Goal: Information Seeking & Learning: Learn about a topic

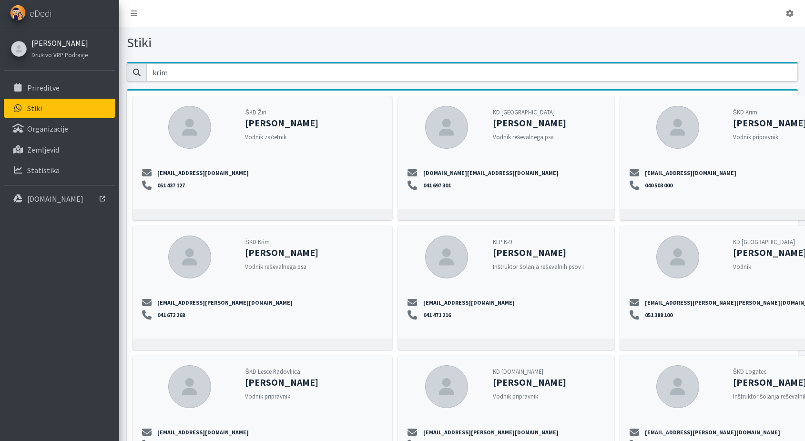
click at [48, 41] on link "[PERSON_NAME]" at bounding box center [59, 42] width 57 height 11
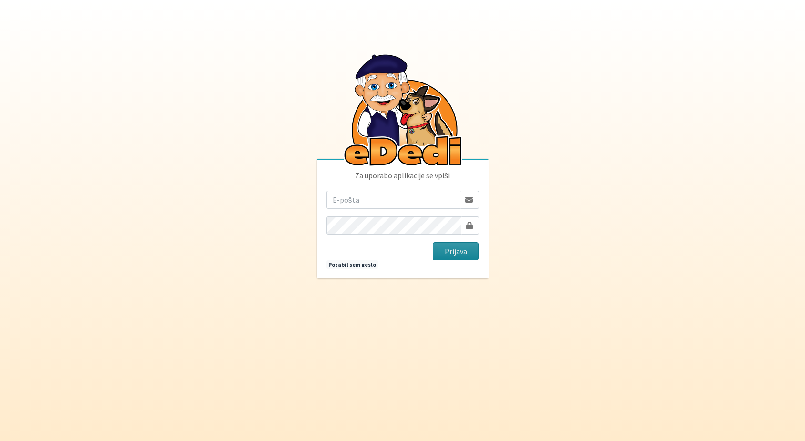
type input "[EMAIL_ADDRESS][DOMAIN_NAME]"
click at [449, 252] on button "Prijava" at bounding box center [456, 251] width 46 height 18
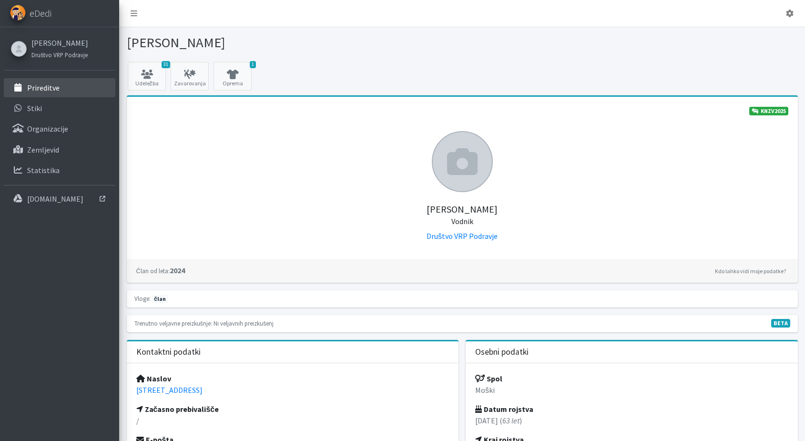
click at [35, 92] on p "Prireditve" at bounding box center [43, 88] width 32 height 10
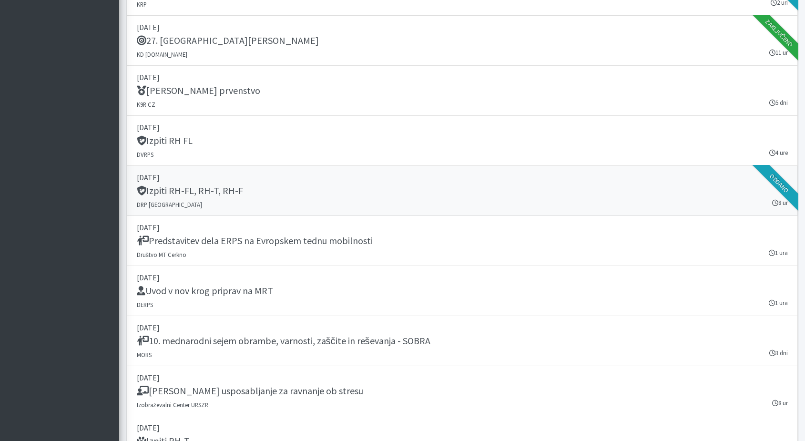
scroll to position [1338, 0]
click at [188, 192] on h5 "Izpiti RH-FL, RH-T, RH-F" at bounding box center [190, 190] width 106 height 11
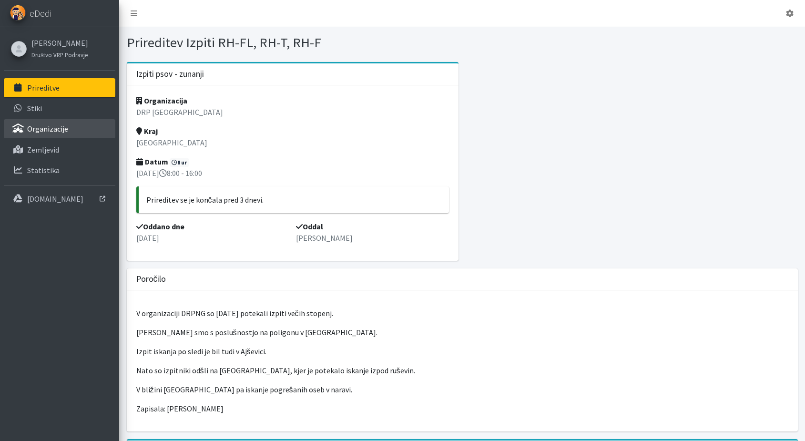
click at [36, 129] on p "Organizacije" at bounding box center [47, 129] width 41 height 10
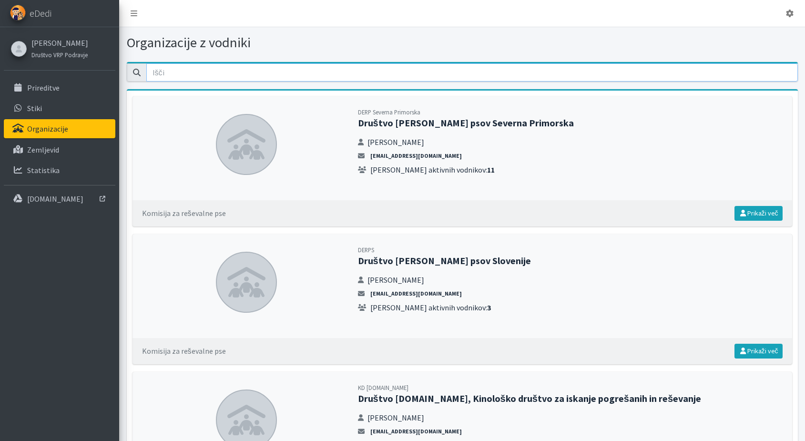
click at [181, 74] on input "email" at bounding box center [472, 72] width 652 height 18
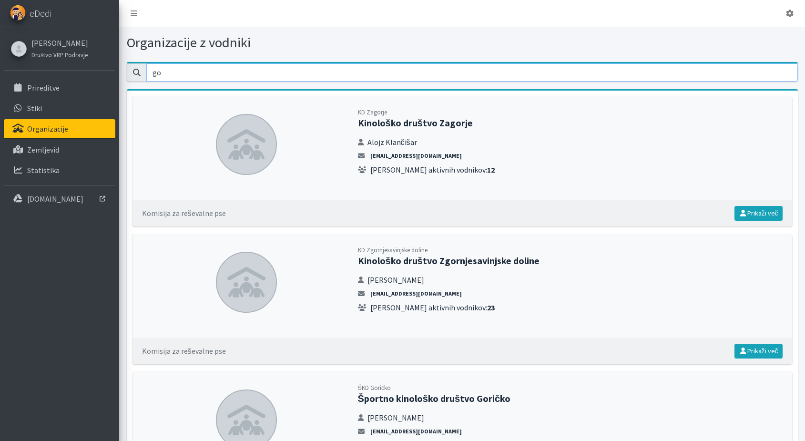
type input "g"
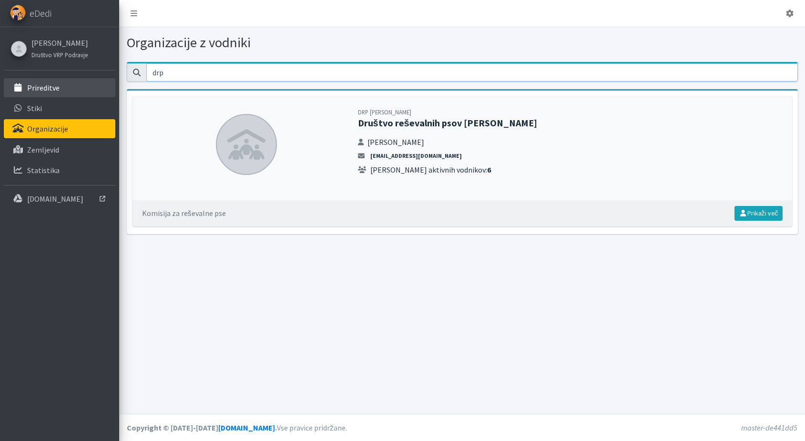
type input "drp"
drag, startPoint x: 38, startPoint y: 87, endPoint x: 46, endPoint y: 86, distance: 7.8
click at [39, 86] on p "Prireditve" at bounding box center [43, 88] width 32 height 10
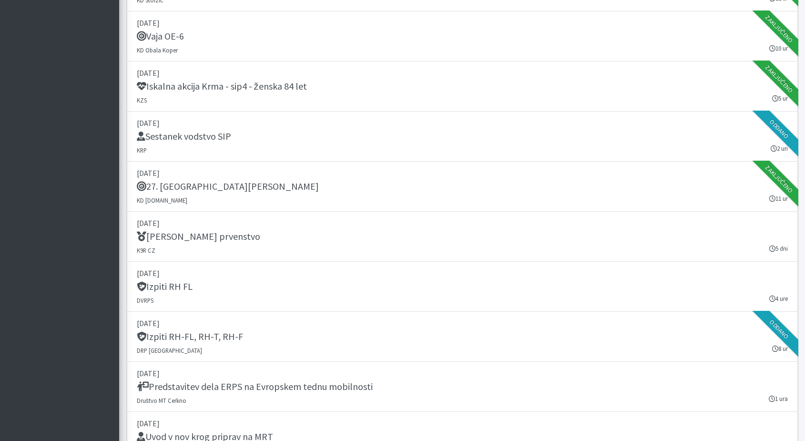
scroll to position [1193, 0]
click at [182, 137] on h5 "Sestanek vodstvo SIP" at bounding box center [184, 135] width 94 height 11
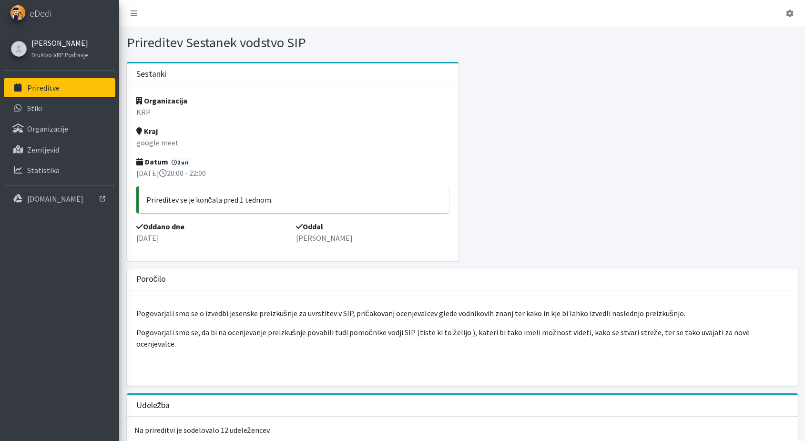
click at [46, 44] on link "[PERSON_NAME]" at bounding box center [59, 42] width 57 height 11
